Goal: Find specific page/section: Find specific page/section

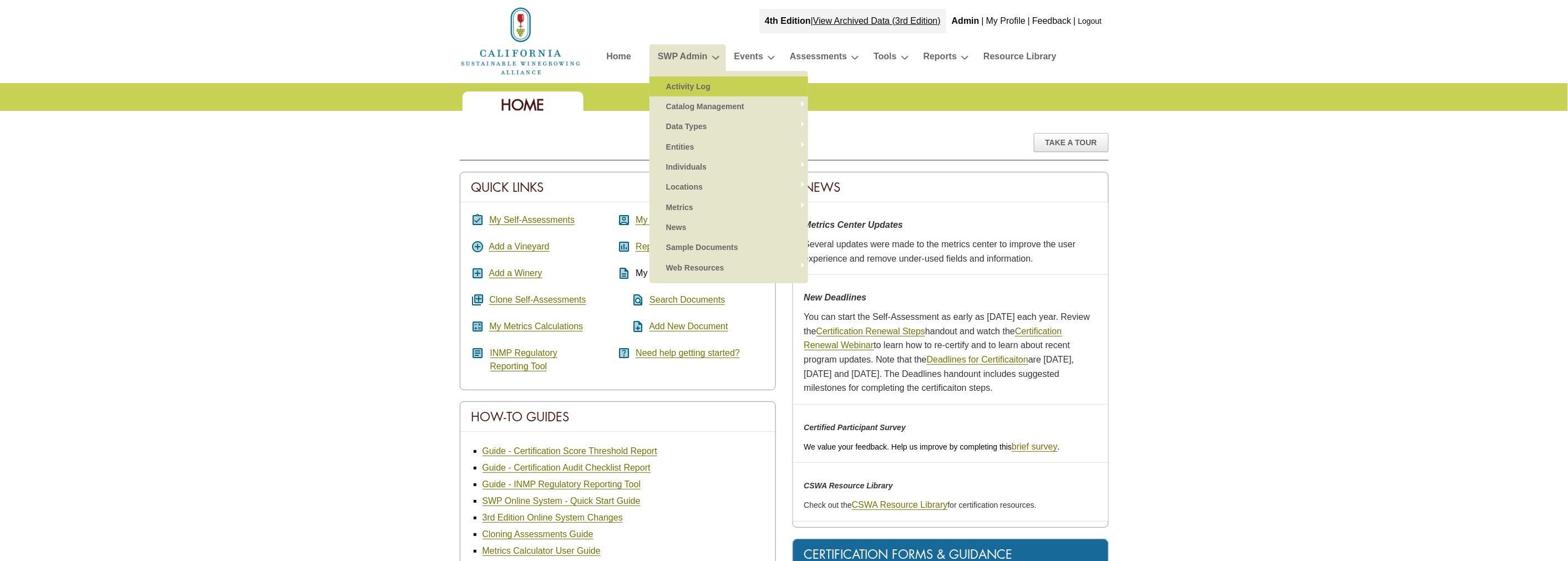
click at [690, 90] on link "Activity Log" at bounding box center [728, 87] width 136 height 20
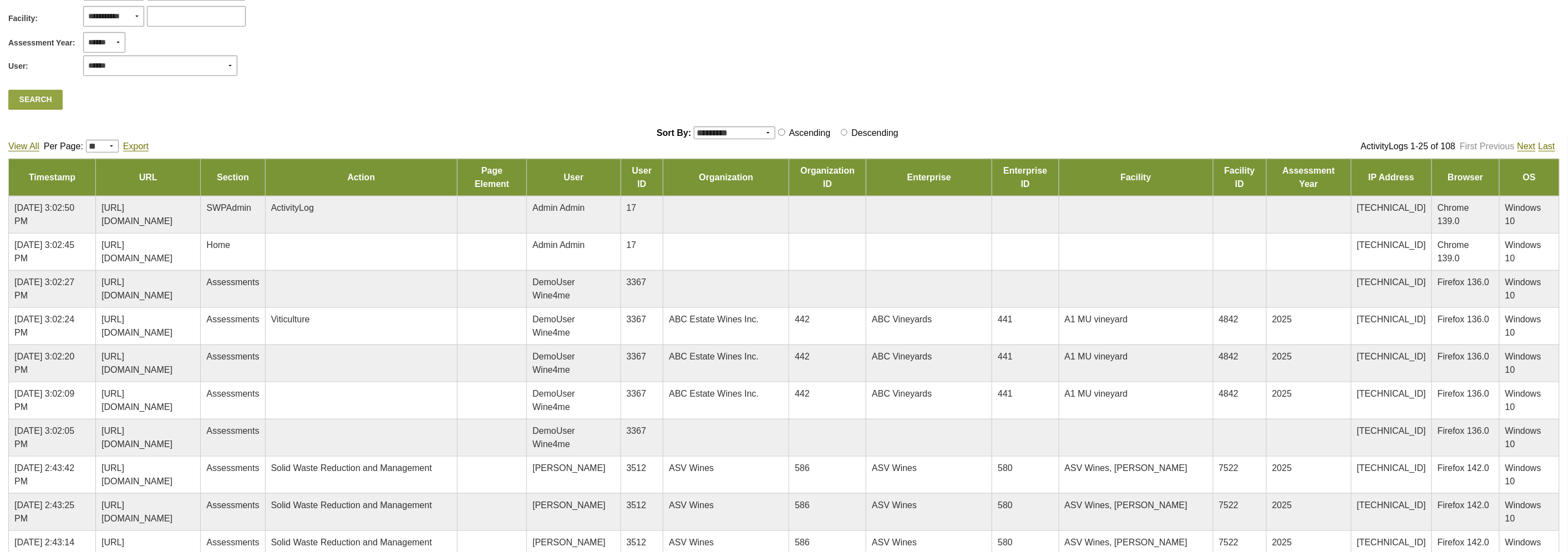
scroll to position [308, 0]
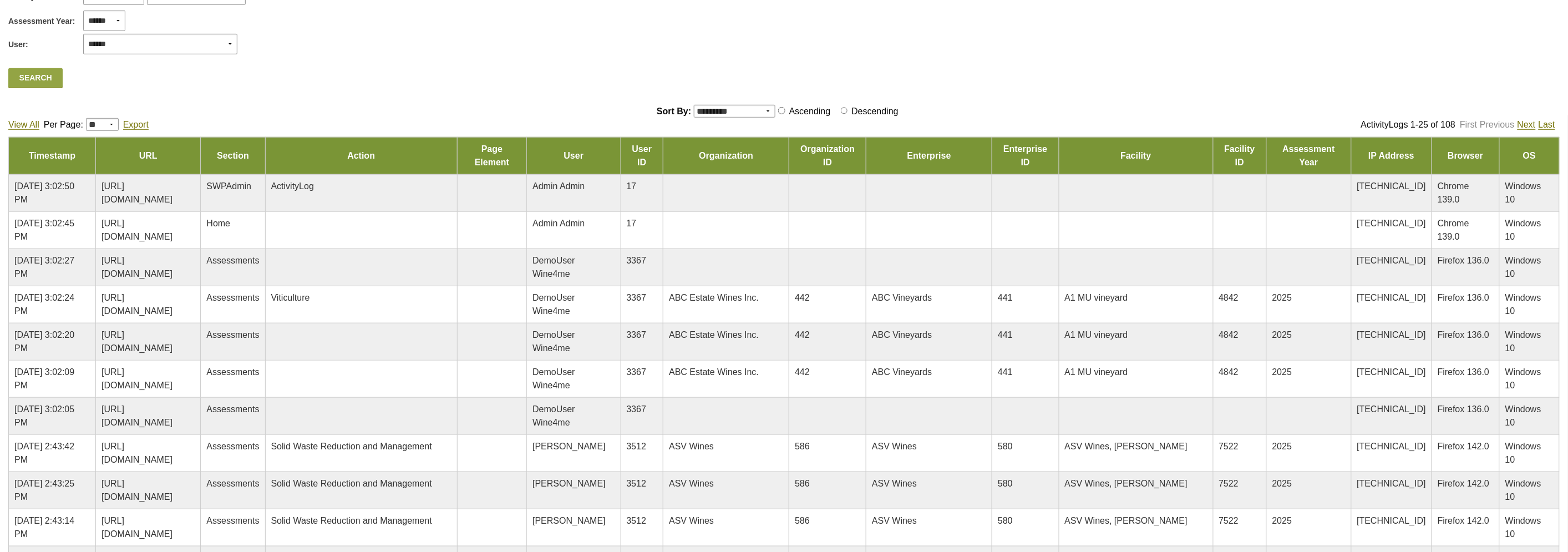
drag, startPoint x: 615, startPoint y: 383, endPoint x: 520, endPoint y: 374, distance: 95.4
click at [201, 374] on td "[URL][DOMAIN_NAME]" at bounding box center [148, 378] width 105 height 37
click at [201, 342] on td "[URL][DOMAIN_NAME]" at bounding box center [148, 341] width 105 height 37
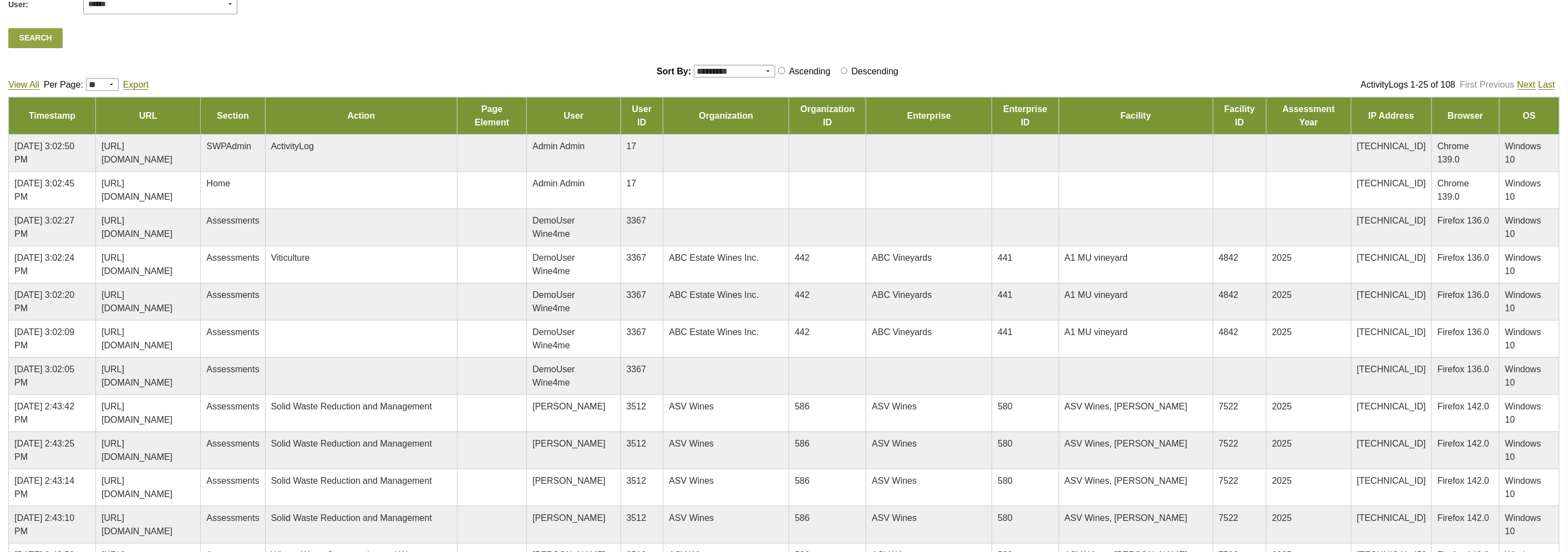
scroll to position [370, 0]
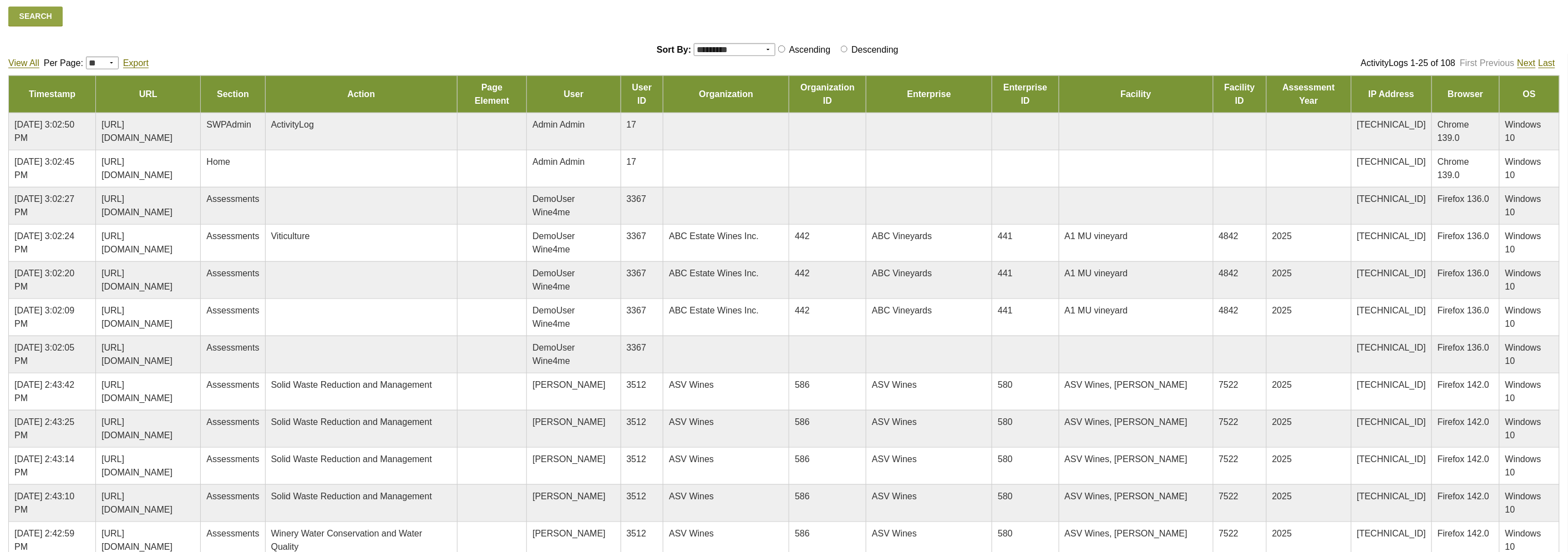
drag, startPoint x: 617, startPoint y: 324, endPoint x: 70, endPoint y: 306, distance: 547.3
click at [96, 306] on td "[URL][DOMAIN_NAME]" at bounding box center [148, 316] width 105 height 37
click at [201, 263] on td "[URL][DOMAIN_NAME]" at bounding box center [148, 279] width 105 height 37
click at [310, 234] on span "Viticulture" at bounding box center [291, 236] width 39 height 9
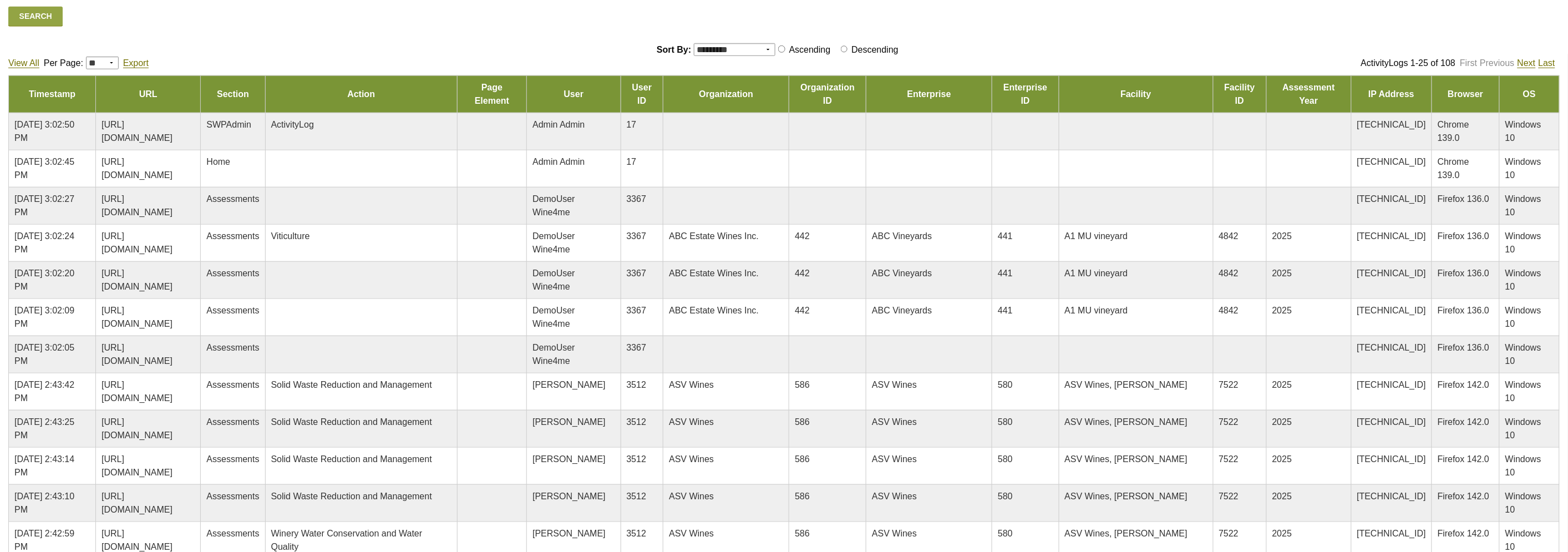
click at [457, 326] on td at bounding box center [361, 316] width 192 height 37
